Goal: Browse casually

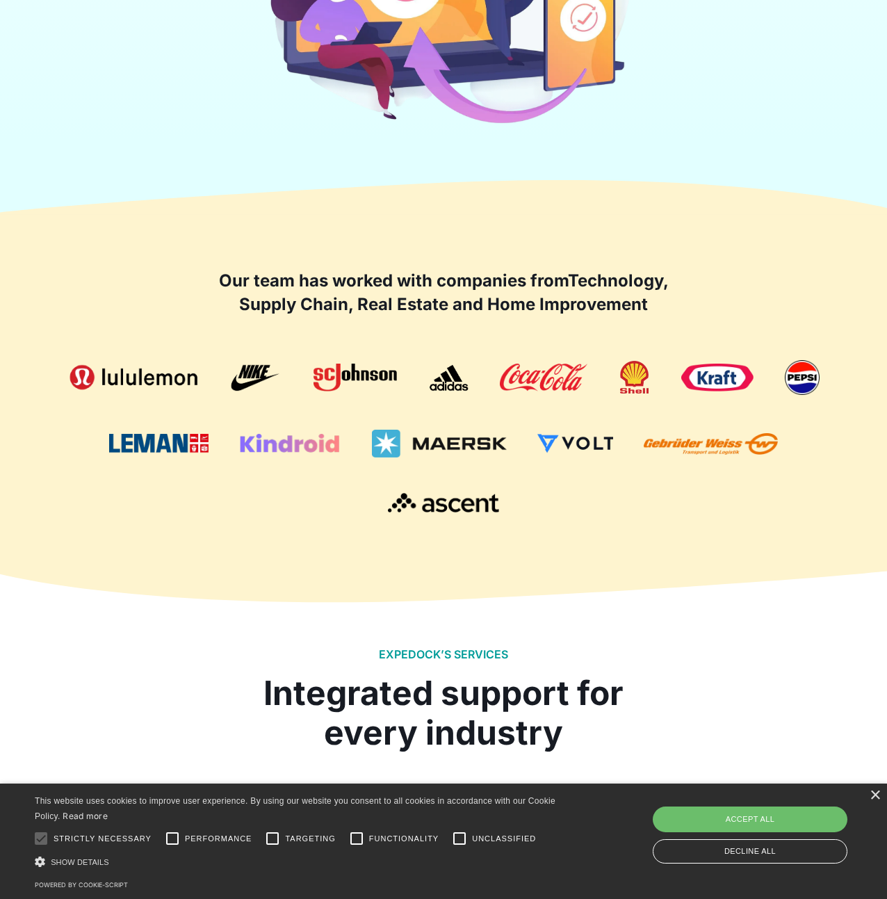
scroll to position [695, 0]
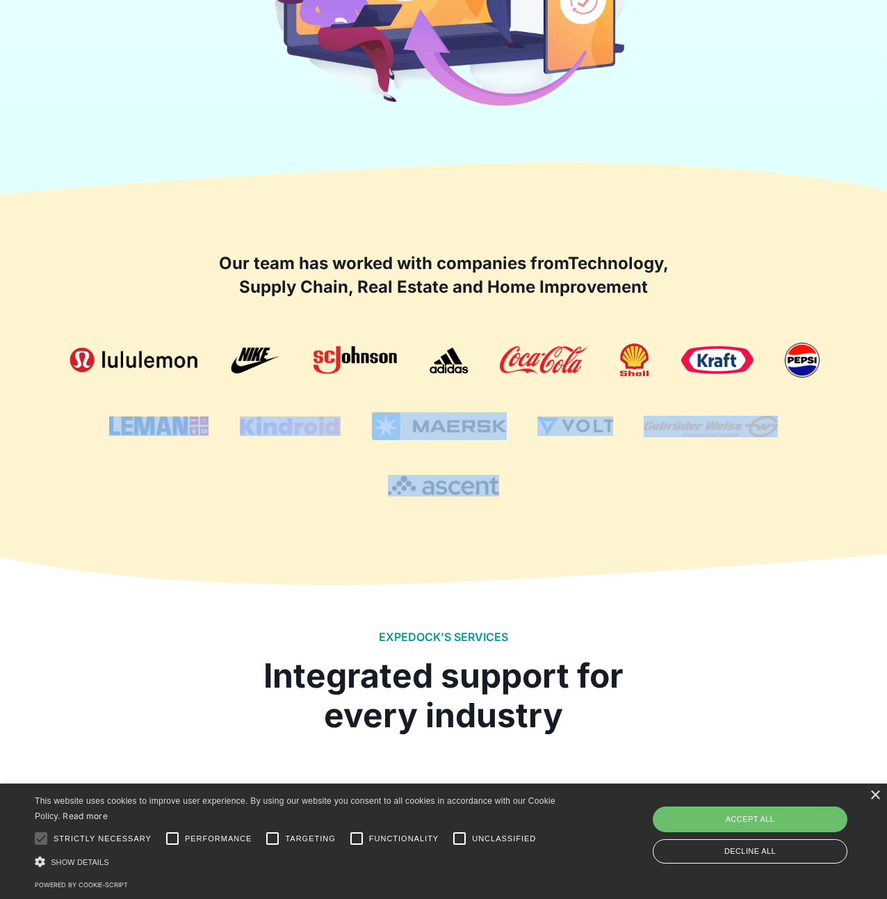
drag, startPoint x: 316, startPoint y: 506, endPoint x: 576, endPoint y: 524, distance: 260.7
click at [547, 552] on section "Our team has worked with companies from Technology, Supply Chain, Real Estate a…" at bounding box center [443, 374] width 887 height 356
click at [581, 513] on div "Our team has worked with companies from Technology, Supply Chain, Real Estate a…" at bounding box center [444, 374] width 798 height 356
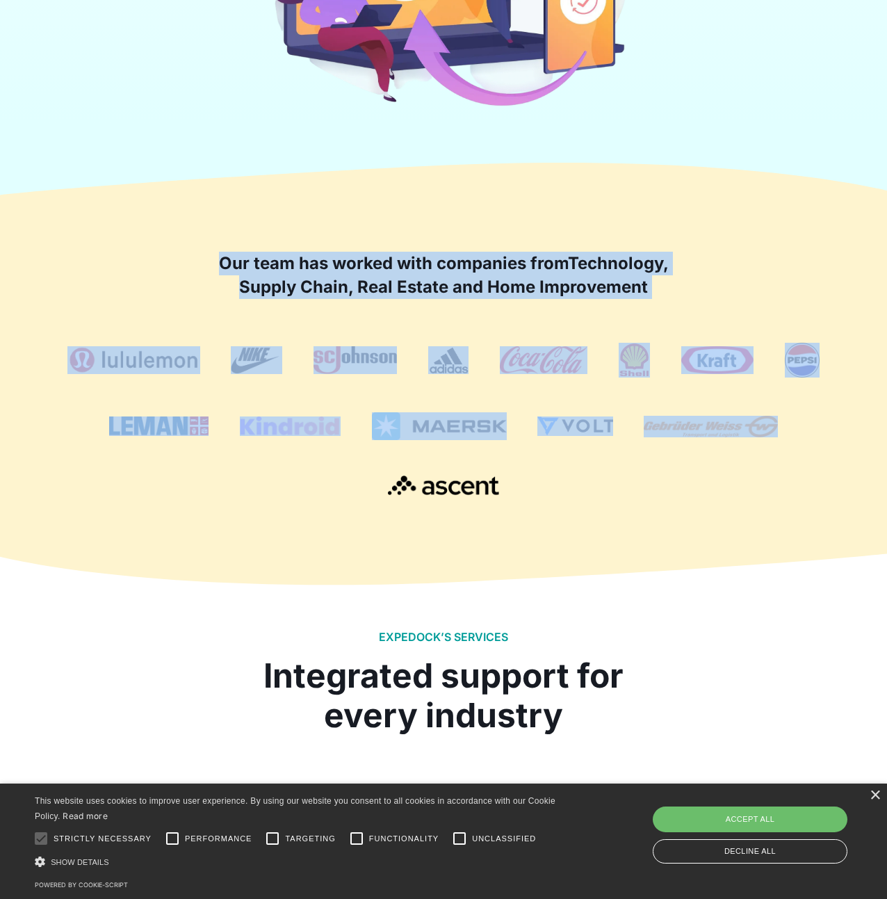
drag, startPoint x: 580, startPoint y: 526, endPoint x: 148, endPoint y: 221, distance: 528.5
click at [148, 221] on div "Our team has worked with companies from Technology, Supply Chain, Real Estate a…" at bounding box center [444, 374] width 798 height 356
drag, startPoint x: 259, startPoint y: 515, endPoint x: 277, endPoint y: 509, distance: 19.1
click at [259, 515] on div "Our team has worked with companies from Technology, Supply Chain, Real Estate a…" at bounding box center [444, 374] width 798 height 356
click at [481, 538] on div "Our team has worked with companies from Technology, Supply Chain, Real Estate a…" at bounding box center [444, 374] width 798 height 356
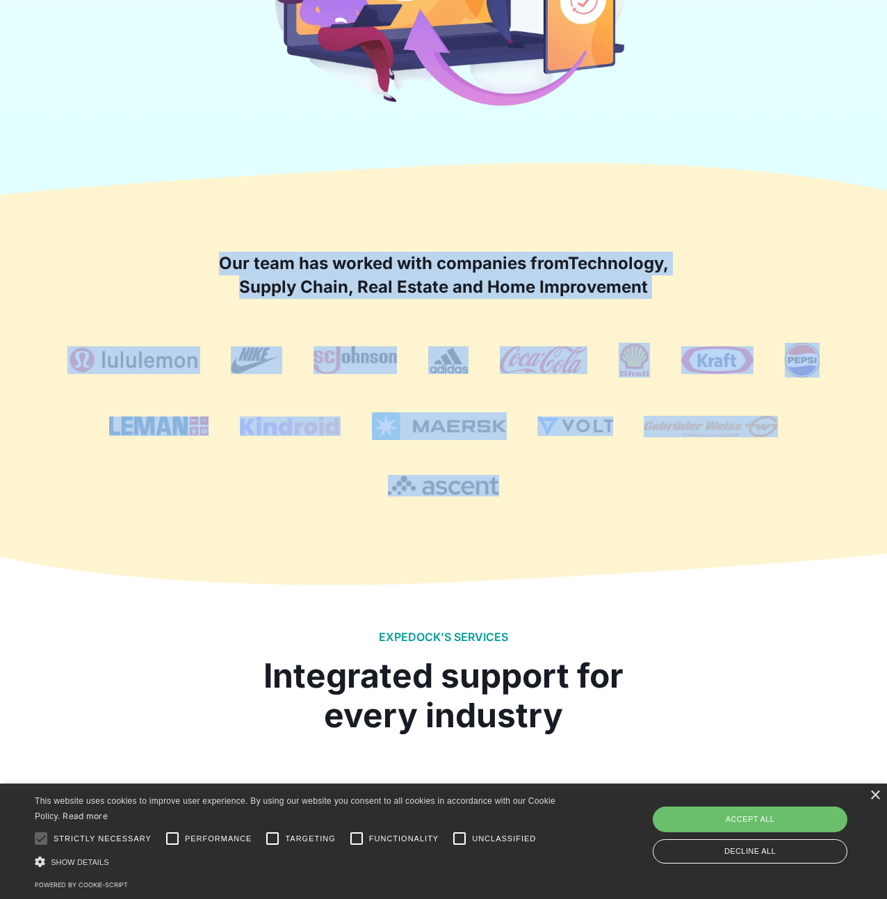
drag, startPoint x: 649, startPoint y: 567, endPoint x: 163, endPoint y: 220, distance: 597.3
click at [163, 220] on section "Our team has worked with companies from Technology, Supply Chain, Real Estate a…" at bounding box center [443, 374] width 887 height 356
click at [310, 536] on div "Our team has worked with companies from Technology, Supply Chain, Real Estate a…" at bounding box center [444, 374] width 798 height 356
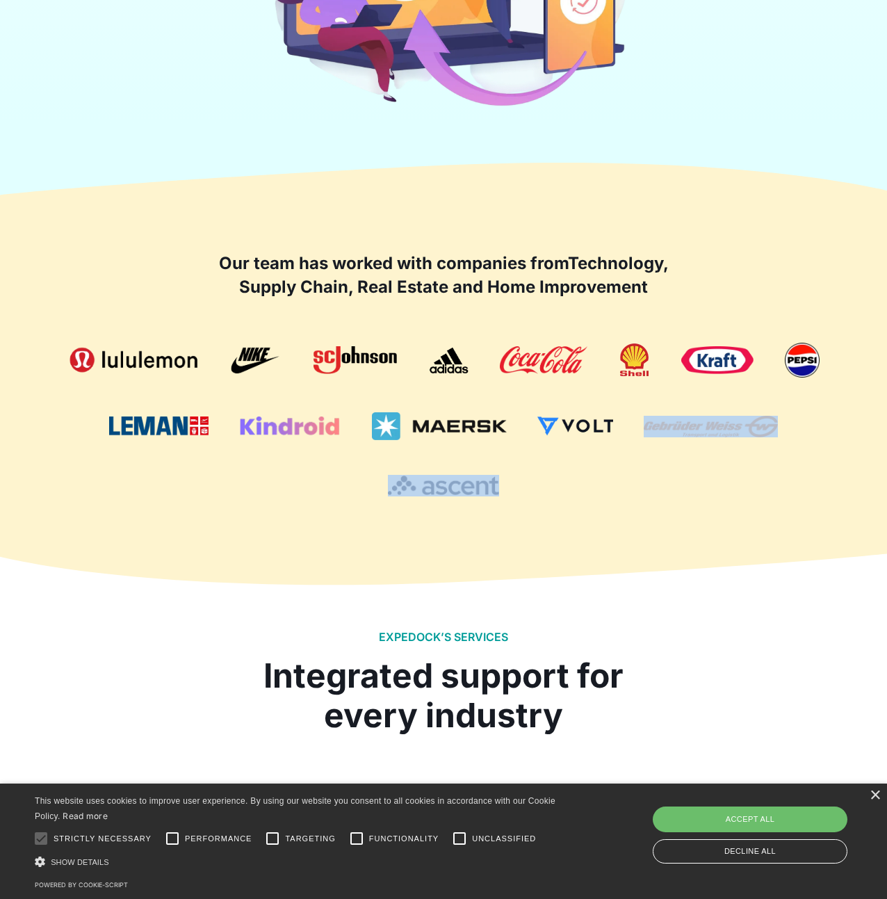
drag, startPoint x: 395, startPoint y: 188, endPoint x: 497, endPoint y: 531, distance: 356.9
click at [497, 531] on section "Our team has worked with companies from Technology, Supply Chain, Real Estate a…" at bounding box center [443, 374] width 887 height 356
click at [524, 565] on icon at bounding box center [444, 568] width 928 height 33
click at [641, 163] on icon at bounding box center [443, 180] width 887 height 35
